Goal: Find specific page/section: Find specific page/section

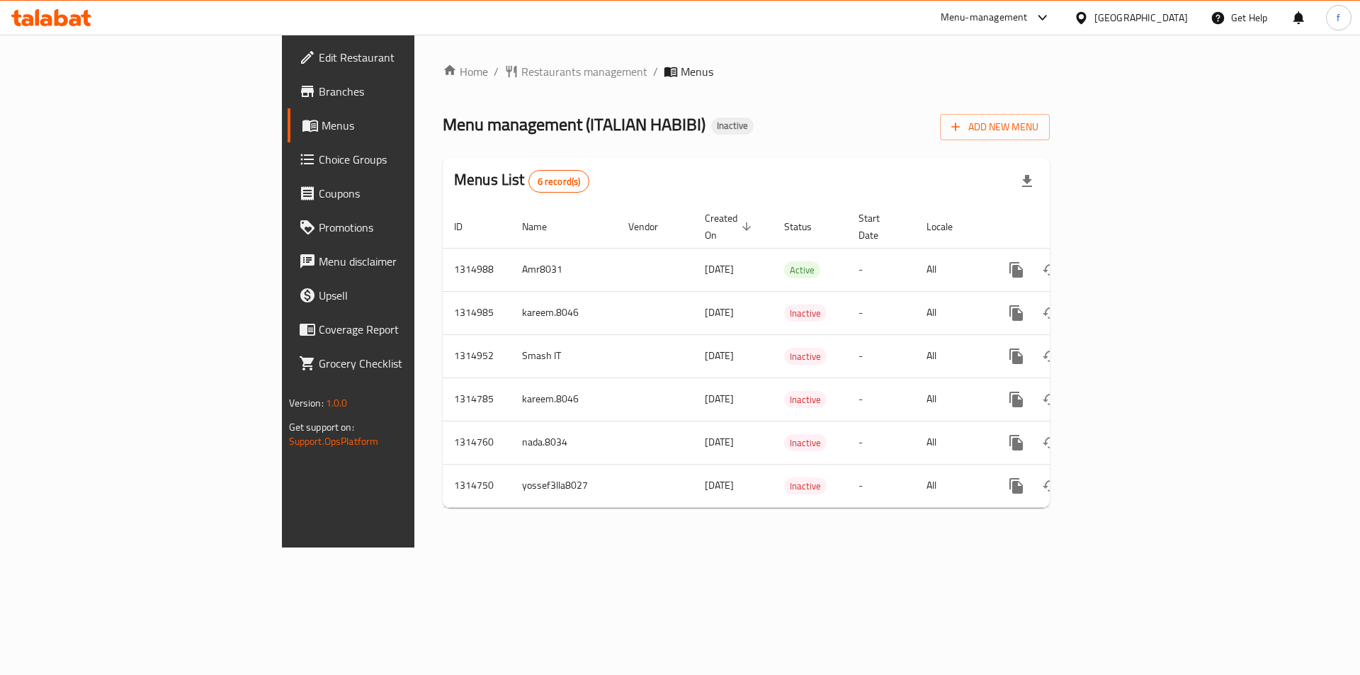
click at [1093, 19] on div at bounding box center [1084, 18] width 21 height 16
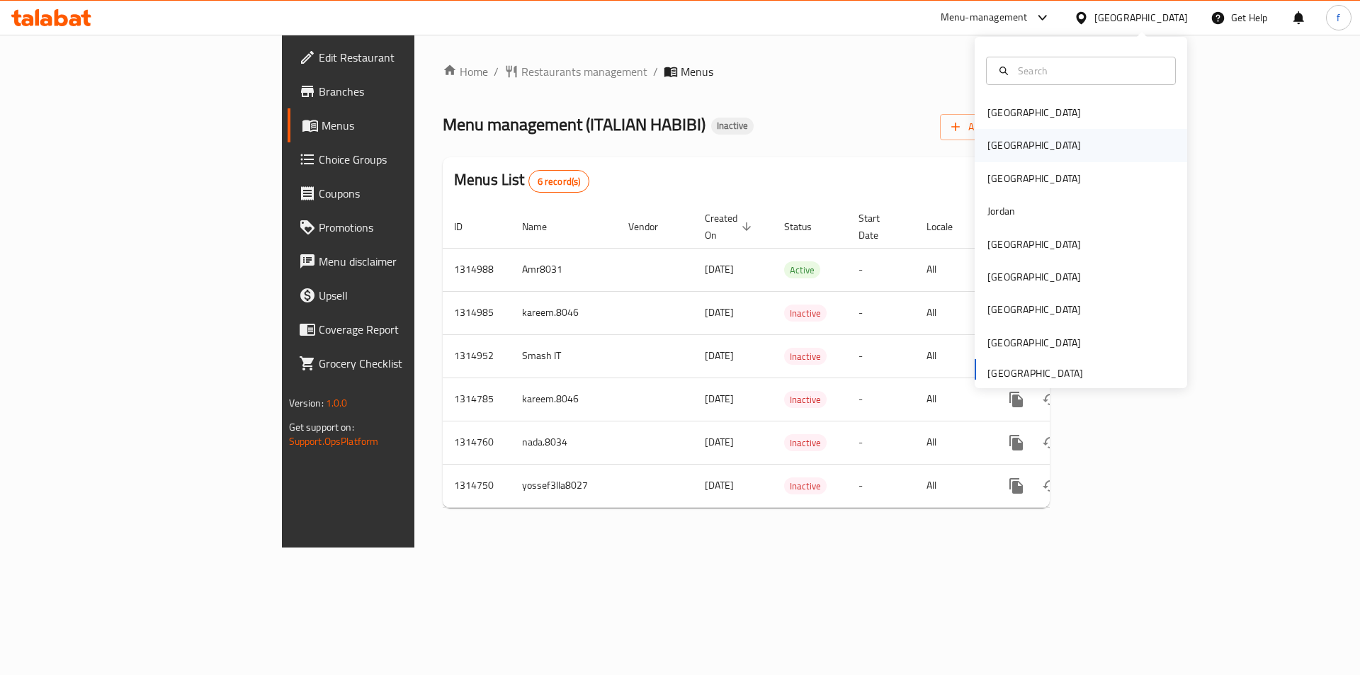
click at [1041, 138] on div "Egypt" at bounding box center [1080, 145] width 212 height 33
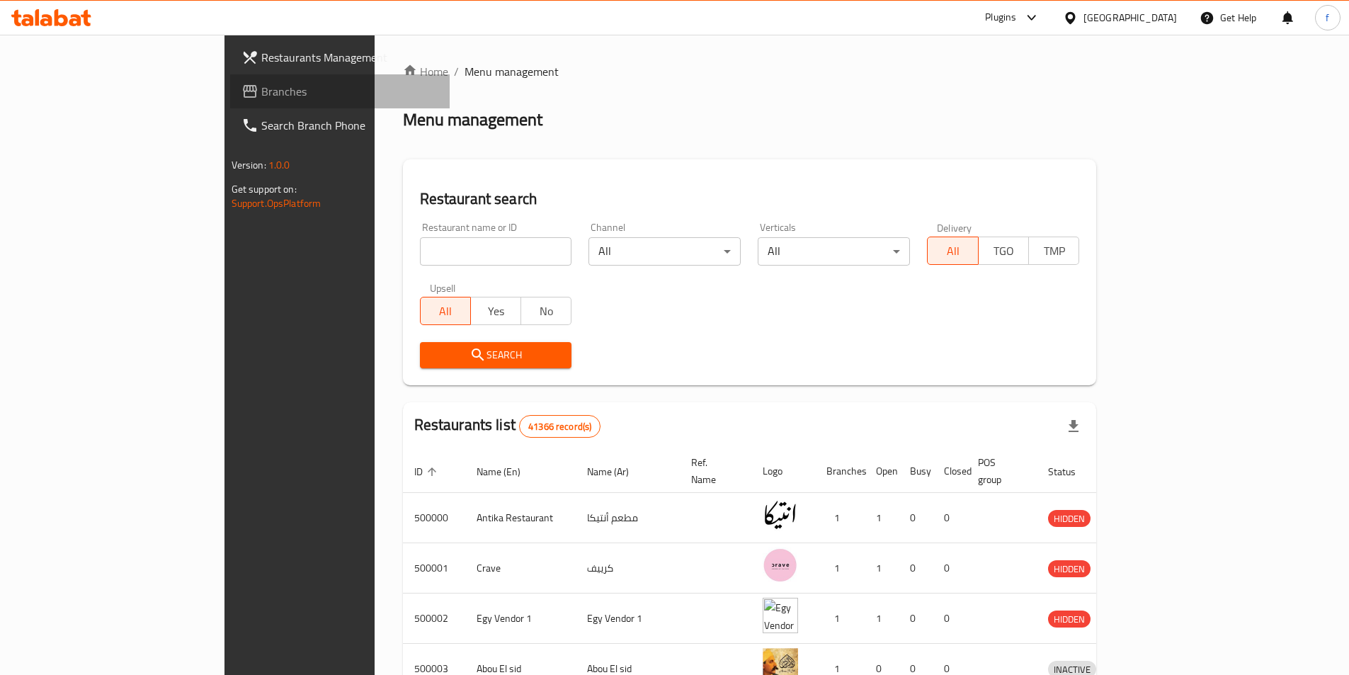
click at [261, 88] on span "Branches" at bounding box center [349, 91] width 177 height 17
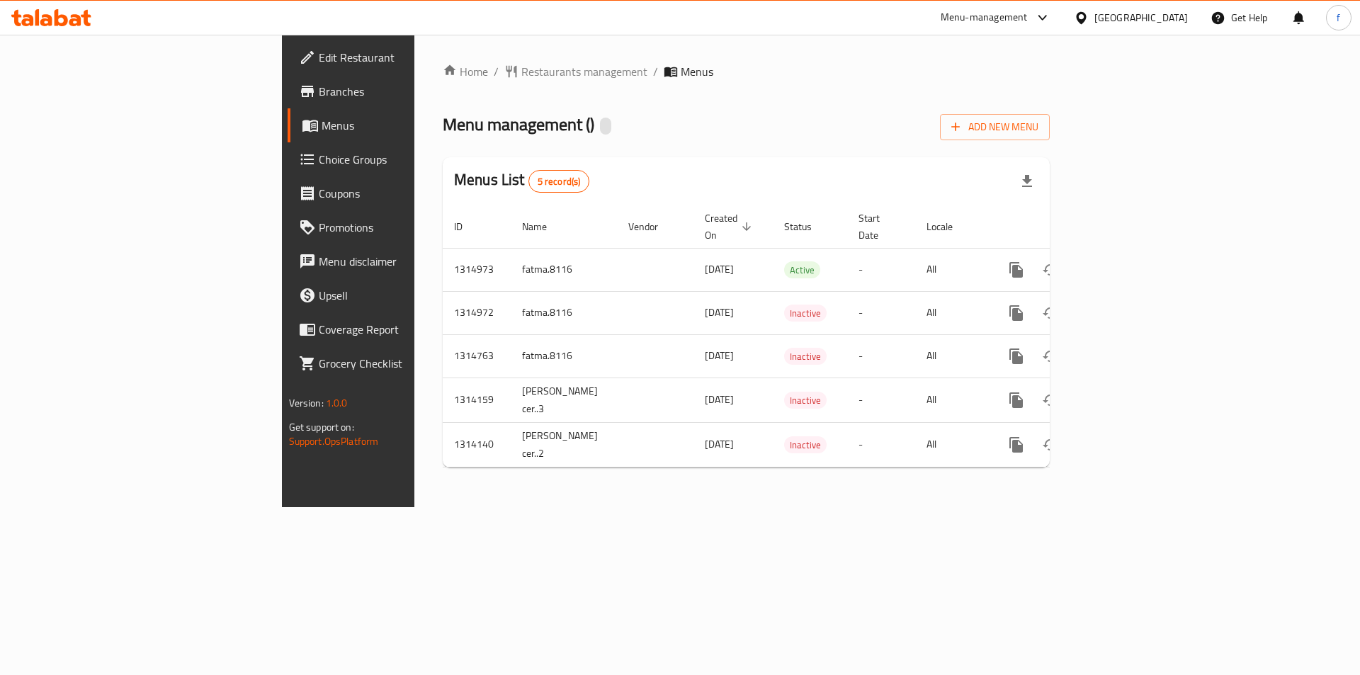
click at [319, 93] on span "Branches" at bounding box center [408, 91] width 179 height 17
